Goal: Find specific page/section: Find specific page/section

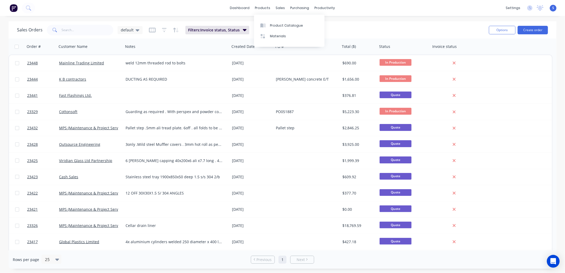
click at [267, 25] on div at bounding box center [264, 25] width 8 height 5
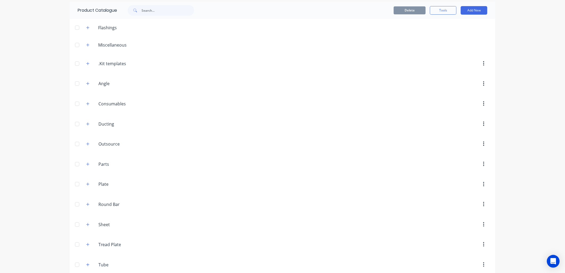
scroll to position [26, 0]
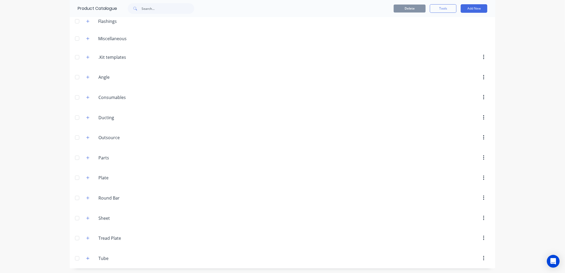
click at [74, 217] on div at bounding box center [77, 218] width 11 height 11
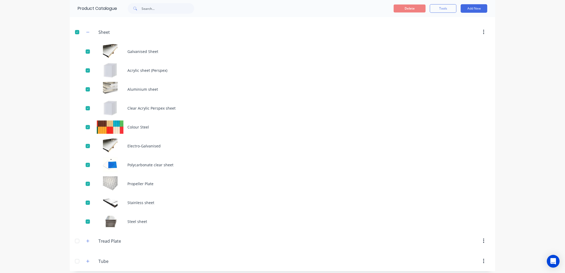
scroll to position [216, 0]
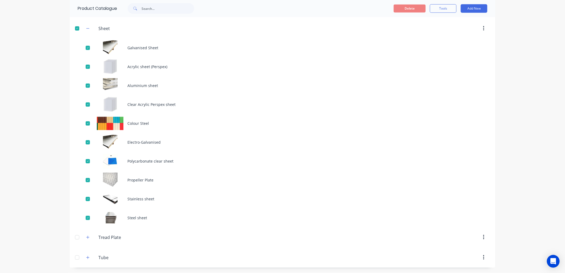
click at [156, 219] on div "Steel sheet" at bounding box center [282, 217] width 425 height 19
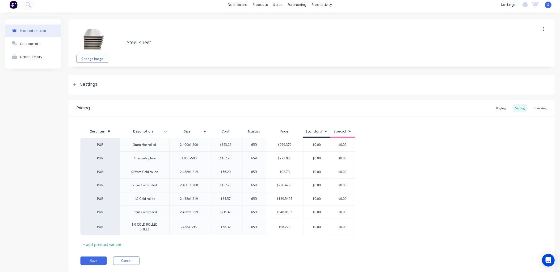
scroll to position [10, 0]
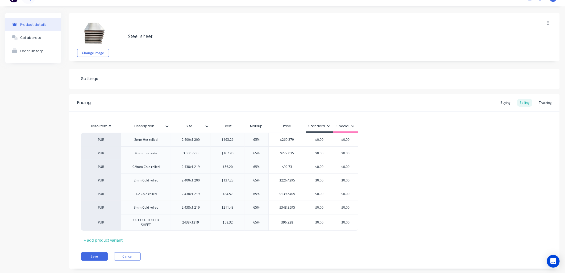
click at [94, 254] on button "Save" at bounding box center [94, 256] width 27 height 9
type textarea "x"
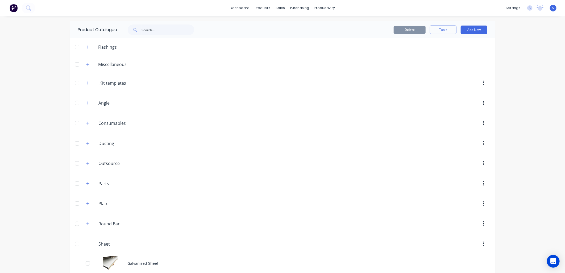
click at [157, 205] on input "Plate" at bounding box center [129, 203] width 63 height 6
click at [291, 26] on div "Sales Orders" at bounding box center [298, 25] width 22 height 5
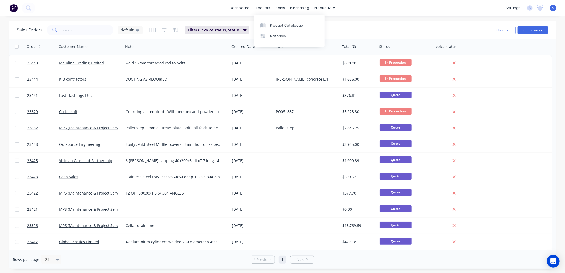
click at [270, 36] on div "Materials" at bounding box center [278, 36] width 16 height 5
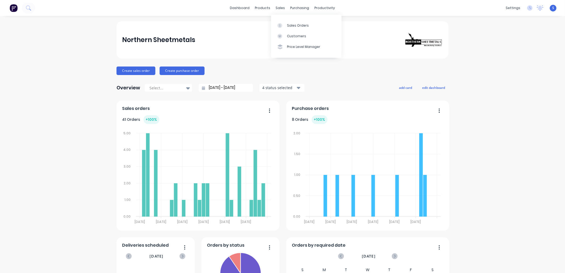
click at [288, 26] on div "Sales Orders" at bounding box center [298, 25] width 22 height 5
